Goal: Task Accomplishment & Management: Manage account settings

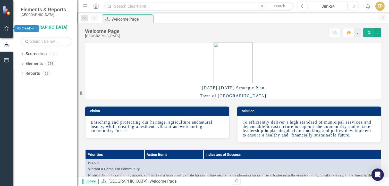
click at [5, 27] on icon "button" at bounding box center [6, 28] width 5 height 4
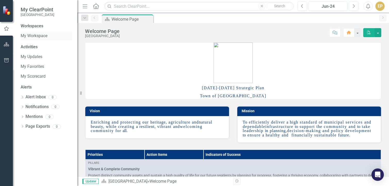
click at [27, 37] on link "My Workspace" at bounding box center [47, 36] width 52 height 6
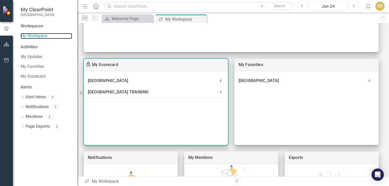
scroll to position [171, 0]
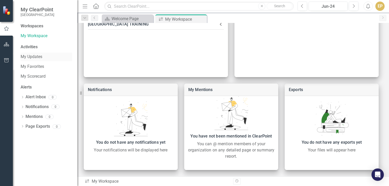
click at [27, 55] on link "My Updates" at bounding box center [47, 57] width 52 height 6
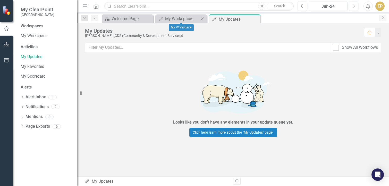
click at [202, 19] on icon at bounding box center [202, 18] width 3 height 3
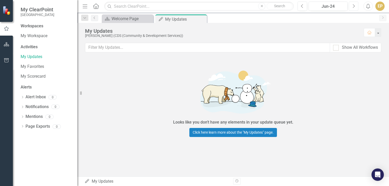
click at [355, 5] on icon "Next" at bounding box center [353, 6] width 3 height 5
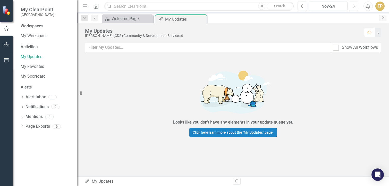
click at [355, 5] on icon "Next" at bounding box center [353, 6] width 3 height 5
click at [24, 64] on link "My Favorites" at bounding box center [47, 67] width 52 height 6
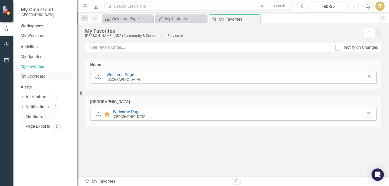
click at [30, 75] on link "My Scorecard" at bounding box center [47, 76] width 52 height 6
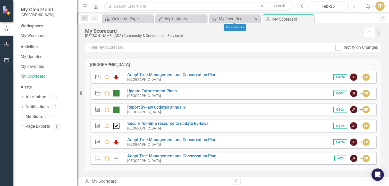
click at [256, 18] on icon at bounding box center [255, 18] width 3 height 3
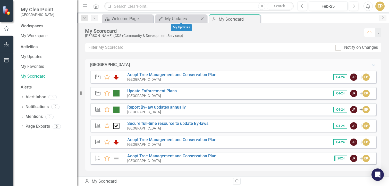
click at [201, 18] on icon "Close" at bounding box center [202, 19] width 5 height 4
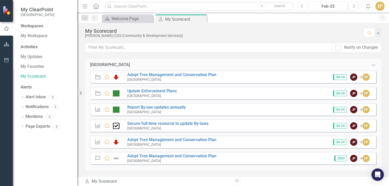
click at [303, 5] on icon "Previous" at bounding box center [302, 6] width 3 height 5
click at [352, 5] on button "Next" at bounding box center [354, 6] width 10 height 9
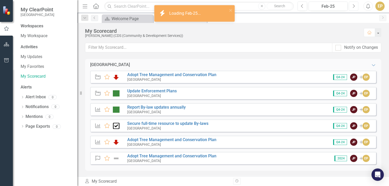
click at [352, 5] on button "Next" at bounding box center [354, 6] width 10 height 9
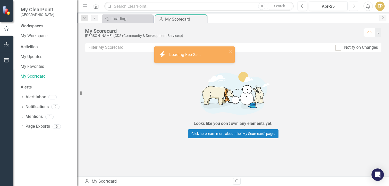
click at [352, 5] on button "Next" at bounding box center [354, 6] width 10 height 9
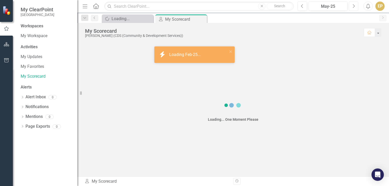
click at [352, 5] on button "Next" at bounding box center [354, 6] width 10 height 9
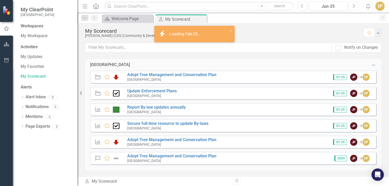
click at [352, 5] on button "Next" at bounding box center [354, 6] width 10 height 9
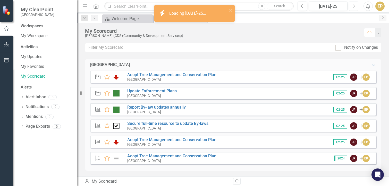
click at [352, 5] on button "Next" at bounding box center [354, 6] width 10 height 9
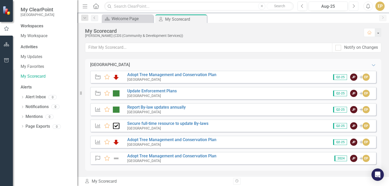
click at [352, 5] on button "Next" at bounding box center [354, 6] width 10 height 9
click at [356, 6] on button "Next" at bounding box center [354, 6] width 10 height 9
click at [302, 5] on icon "Previous" at bounding box center [302, 6] width 3 height 5
click at [140, 140] on link "Adopt Tree Management and Conservation Plan" at bounding box center [171, 139] width 89 height 5
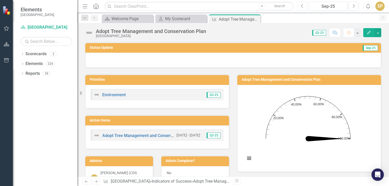
click at [303, 7] on icon "button" at bounding box center [302, 6] width 2 height 4
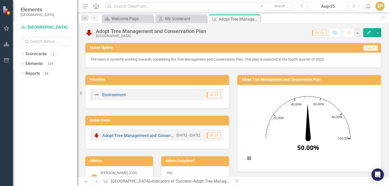
drag, startPoint x: 327, startPoint y: 58, endPoint x: 230, endPoint y: 58, distance: 96.3
click at [230, 58] on p "The team is currently working towards completing the Tree Management and Conser…" at bounding box center [233, 59] width 285 height 5
click at [92, 58] on p "The team is currently working towards completing the Tree Management and Conser…" at bounding box center [233, 59] width 285 height 5
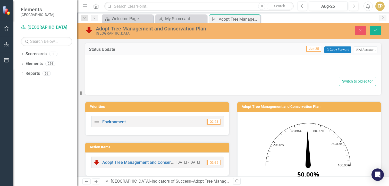
type textarea "<p>The team is currently working towards completing the Tree Management and Con…"
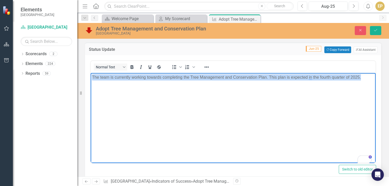
drag, startPoint x: 91, startPoint y: 78, endPoint x: 361, endPoint y: 80, distance: 269.4
click at [361, 80] on body "The team is currently working towards completing the Tree Management and Conser…" at bounding box center [233, 111] width 285 height 77
copy p "The team is currently working towards completing the Tree Management and Conser…"
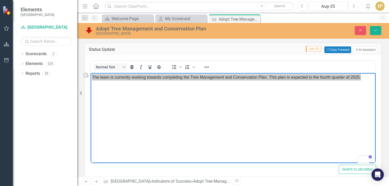
click at [354, 3] on button "Next" at bounding box center [354, 6] width 10 height 9
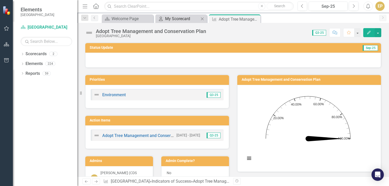
click at [177, 15] on div "My Scorecard" at bounding box center [182, 18] width 34 height 6
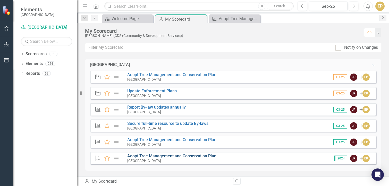
click at [140, 158] on link "Adopt Tree Management and Conservation Plan" at bounding box center [171, 155] width 89 height 5
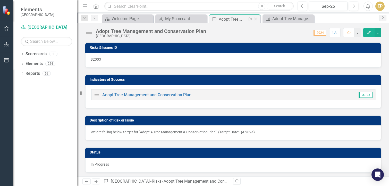
click at [255, 19] on icon "Close" at bounding box center [255, 19] width 5 height 4
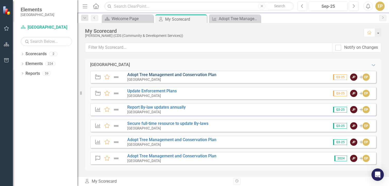
click at [142, 75] on link "Adopt Tree Management and Conservation Plan" at bounding box center [171, 74] width 89 height 5
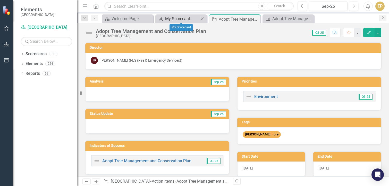
click at [186, 20] on div "My Scorecard" at bounding box center [182, 18] width 34 height 6
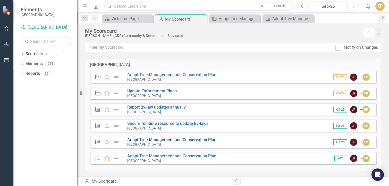
click at [149, 138] on link "Adopt Tree Management and Conservation Plan" at bounding box center [171, 139] width 89 height 5
